Goal: Find specific page/section: Find specific page/section

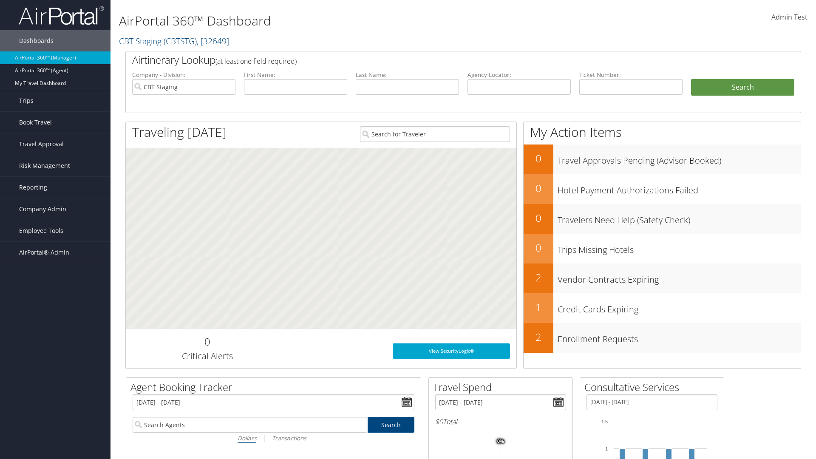
click at [55, 209] on span "Company Admin" at bounding box center [42, 208] width 47 height 21
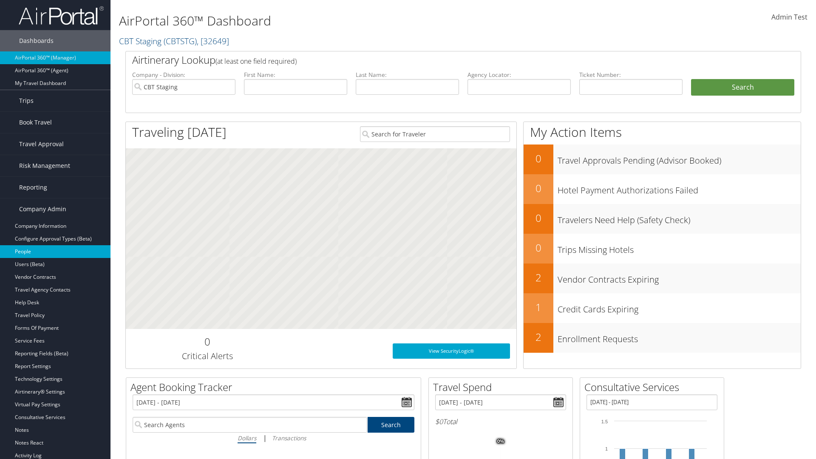
click at [55, 252] on link "People" at bounding box center [55, 251] width 110 height 13
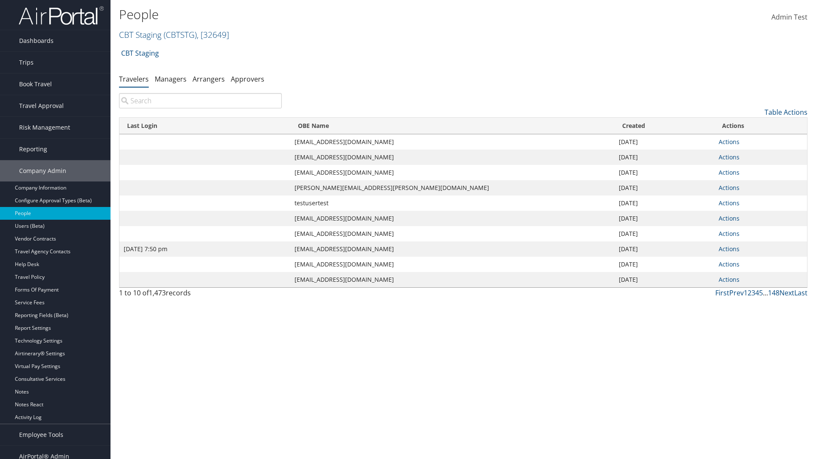
click at [200, 101] on input "search" at bounding box center [200, 100] width 163 height 15
type input "Jan 9, 2024 7:50 pm"
